Goal: Navigation & Orientation: Find specific page/section

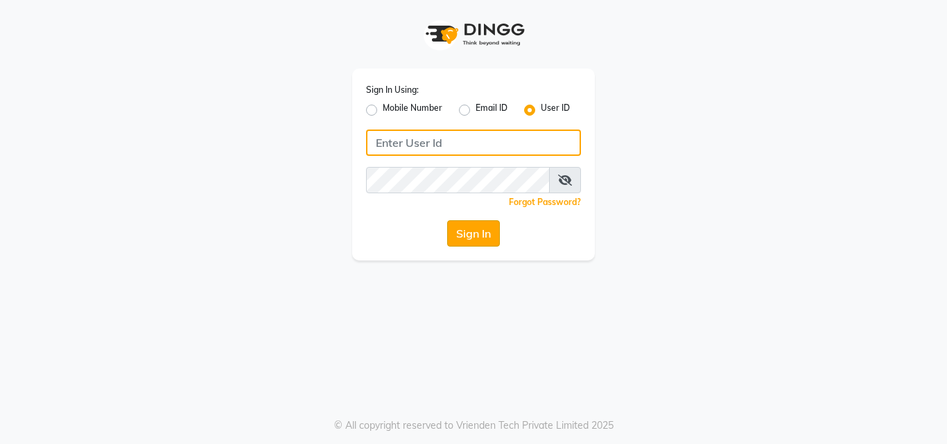
type input "artisanstudio"
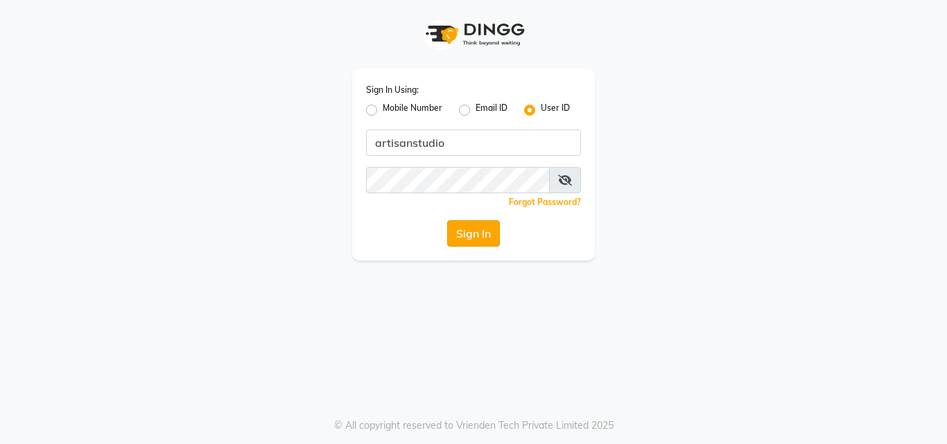
click at [494, 240] on button "Sign In" at bounding box center [473, 233] width 53 height 26
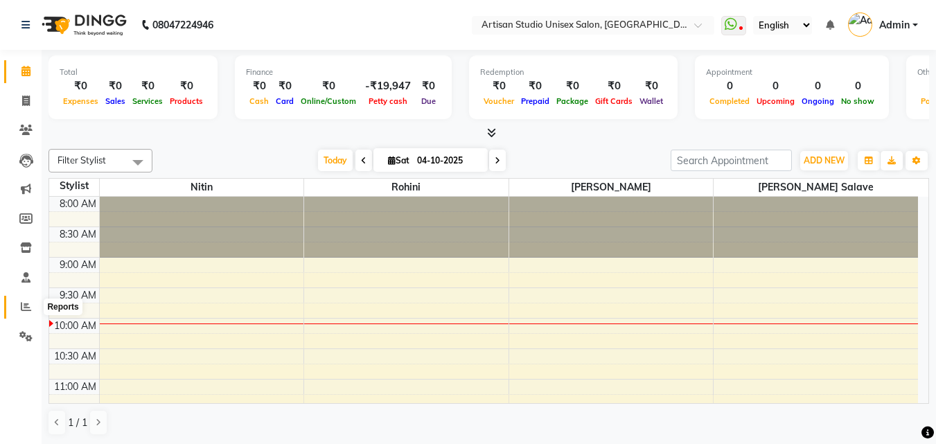
click at [25, 308] on icon at bounding box center [26, 306] width 10 height 10
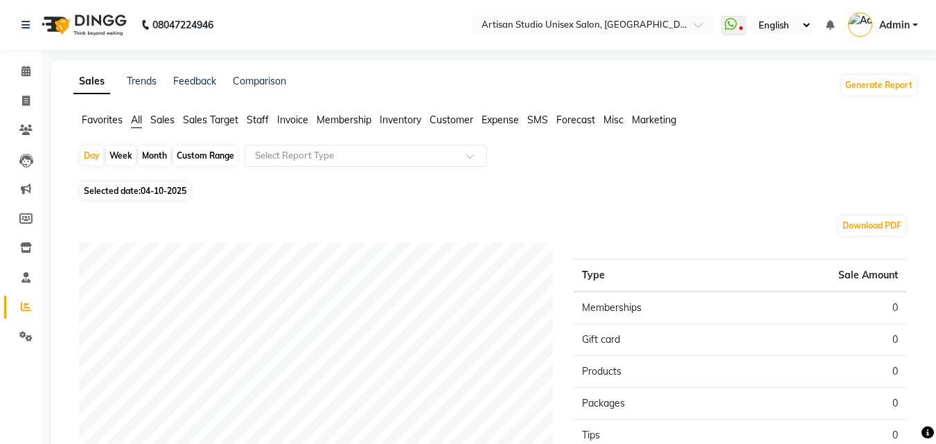
click at [163, 153] on div "Month" at bounding box center [155, 155] width 32 height 19
select select "10"
select select "2025"
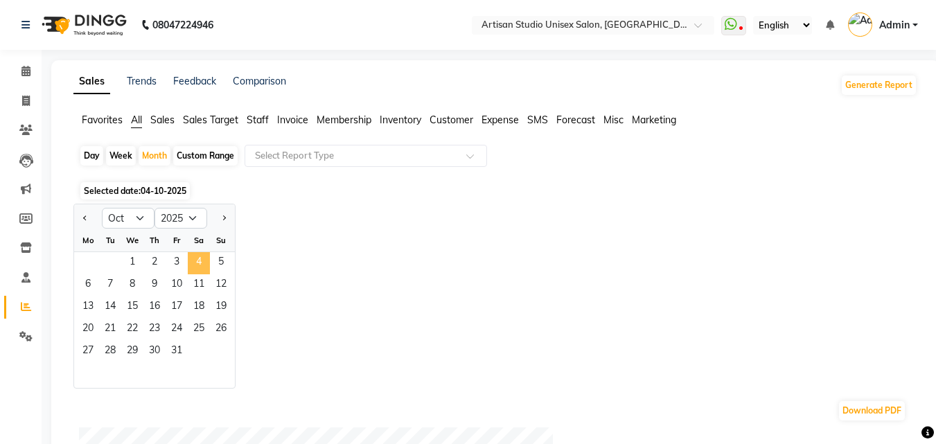
click at [196, 265] on span "4" at bounding box center [199, 263] width 22 height 22
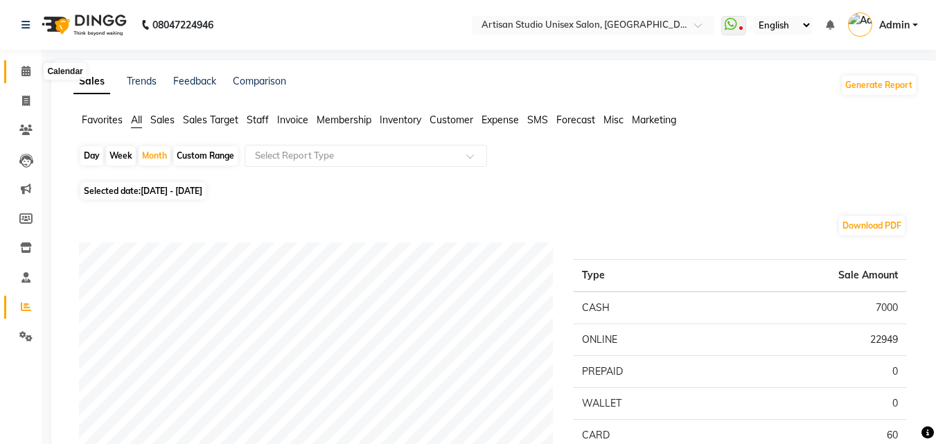
click at [16, 75] on span at bounding box center [26, 72] width 24 height 16
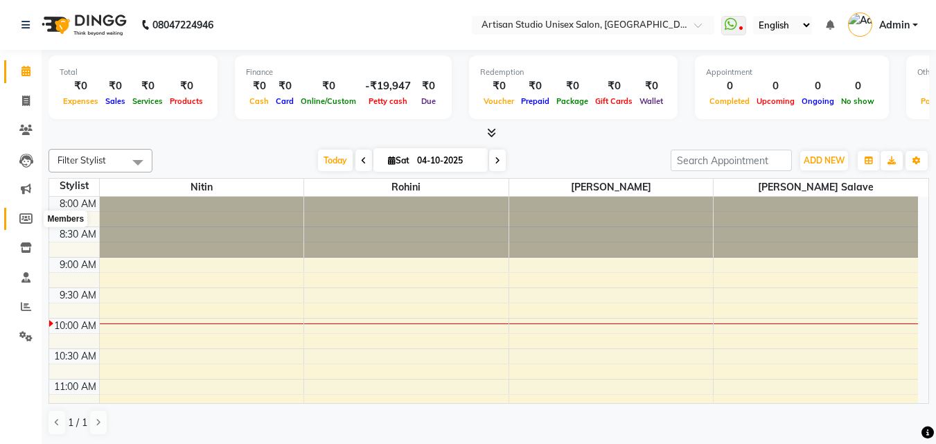
click at [26, 216] on icon at bounding box center [25, 218] width 13 height 10
select select
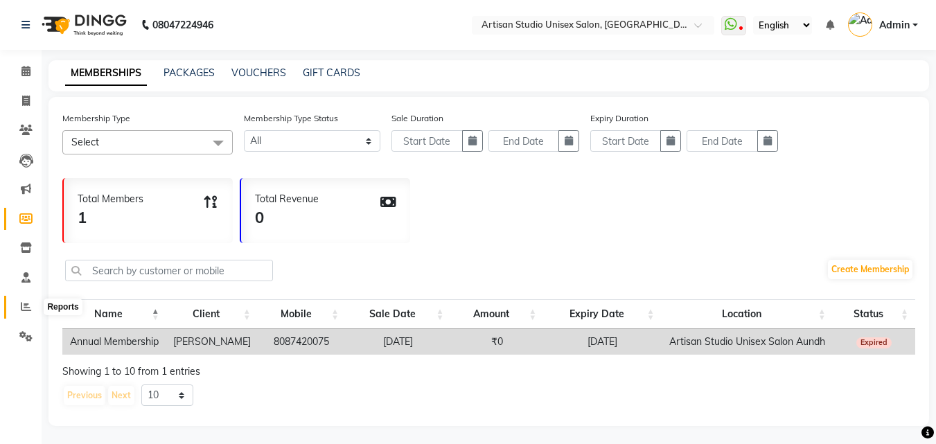
click at [28, 311] on icon at bounding box center [26, 306] width 10 height 10
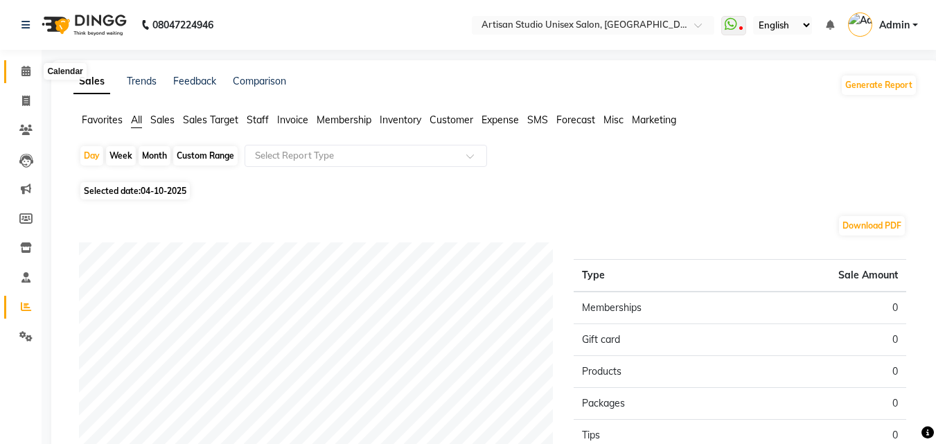
click at [26, 65] on span at bounding box center [26, 72] width 24 height 16
